Goal: Find contact information

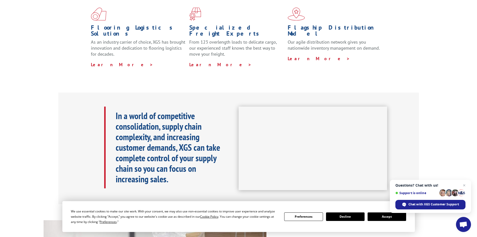
scroll to position [150, 0]
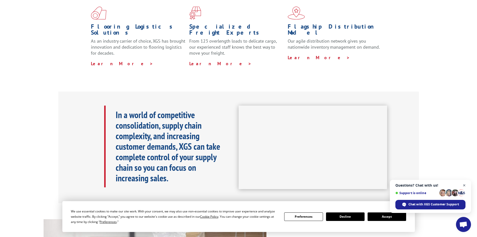
click at [465, 186] on span "Close chat" at bounding box center [464, 185] width 6 height 6
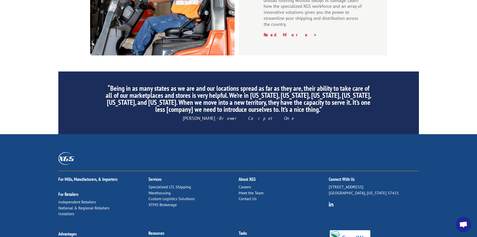
scroll to position [754, 0]
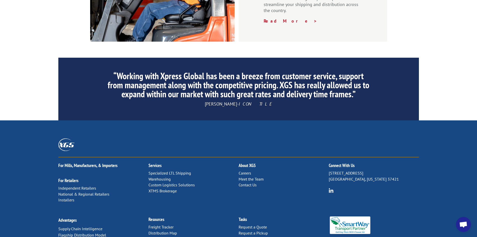
click at [246, 182] on link "Contact Us" at bounding box center [248, 184] width 18 height 5
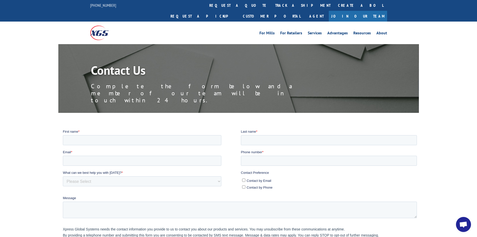
click at [98, 26] on img at bounding box center [99, 33] width 19 height 14
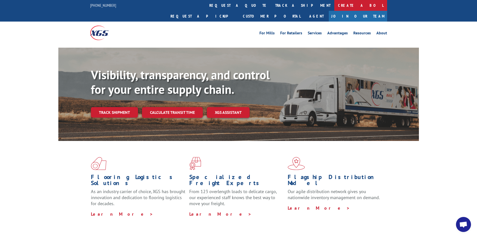
click at [334, 4] on link "Create a BOL" at bounding box center [360, 5] width 53 height 11
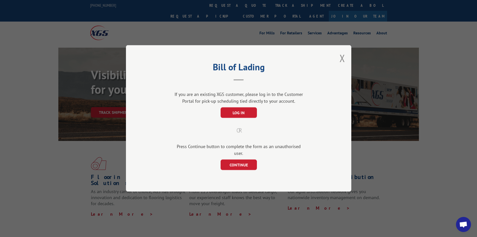
click at [345, 57] on div "Bill of Lading If you are an existing XGS customer, please log in to the Custom…" at bounding box center [238, 118] width 225 height 146
click at [342, 61] on button "Close modal" at bounding box center [342, 57] width 6 height 13
